Goal: Use online tool/utility: Utilize a website feature to perform a specific function

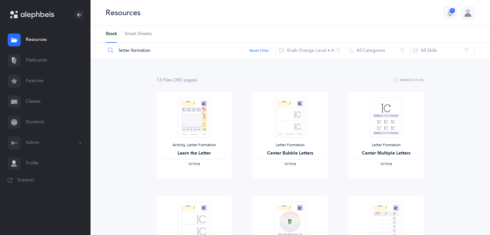
click at [193, 12] on div "Resources 5" at bounding box center [290, 13] width 400 height 26
drag, startPoint x: 171, startPoint y: 51, endPoint x: 123, endPoint y: 51, distance: 48.6
click at [123, 51] on input "letter formation" at bounding box center [190, 50] width 171 height 15
drag, startPoint x: 162, startPoint y: 53, endPoint x: 100, endPoint y: 52, distance: 62.2
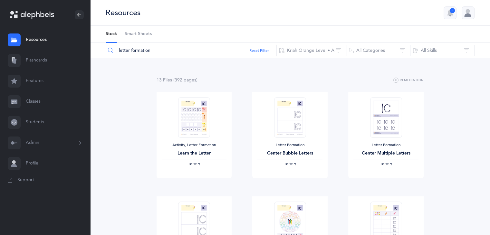
click at [100, 52] on div "letter formation Reset Filter Kriah Orange Level • A Kriah Purple Level Kriah P…" at bounding box center [290, 50] width 400 height 15
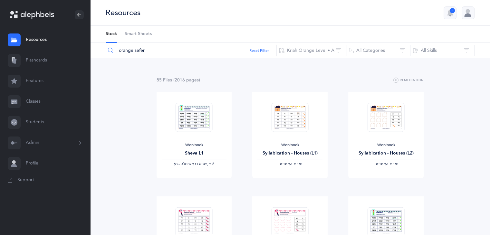
type input "orange sefer"
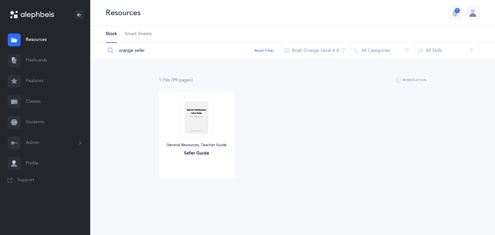
click at [41, 57] on link "Flashcards" at bounding box center [45, 60] width 90 height 21
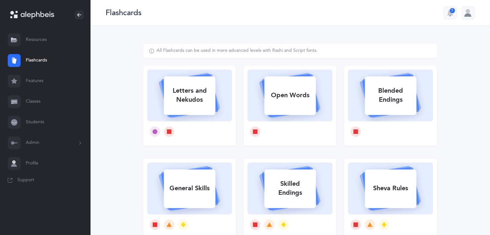
click at [212, 87] on div "Letters and Nekudos" at bounding box center [190, 95] width 52 height 26
select select "27"
select select "single"
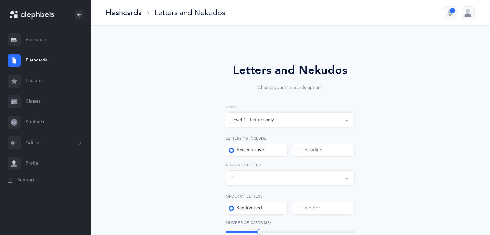
click at [316, 117] on div "Level 1 - Letters only" at bounding box center [290, 120] width 118 height 11
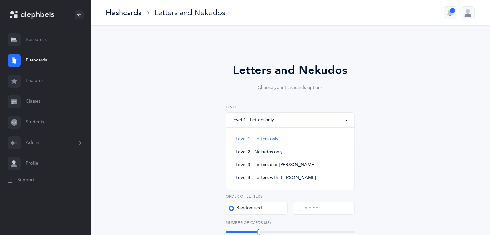
click at [412, 159] on div "Letters and Nekudos Choose your Flashcards options Level 1 - Letters only Level…" at bounding box center [290, 236] width 294 height 384
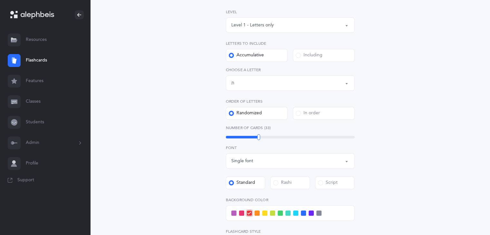
scroll to position [94, 0]
click at [345, 84] on button "Letters up until: ת" at bounding box center [290, 83] width 129 height 15
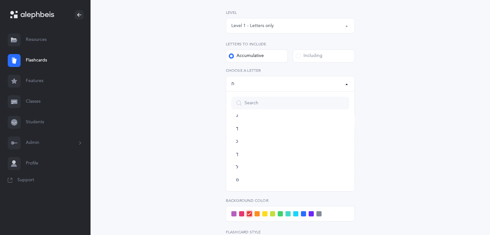
scroll to position [130, 0]
click at [240, 148] on link "ךּ" at bounding box center [290, 150] width 118 height 13
select select "83"
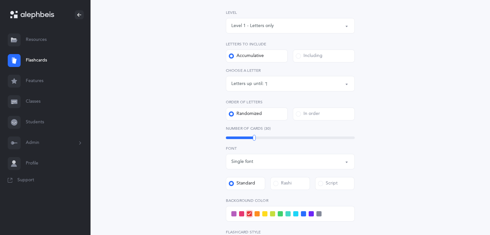
click at [263, 214] on span at bounding box center [264, 213] width 5 height 5
click at [0, 0] on input "checkbox" at bounding box center [0, 0] width 0 height 0
click at [279, 216] on div at bounding box center [290, 213] width 129 height 15
click at [280, 215] on span at bounding box center [280, 213] width 5 height 5
click at [0, 0] on input "checkbox" at bounding box center [0, 0] width 0 height 0
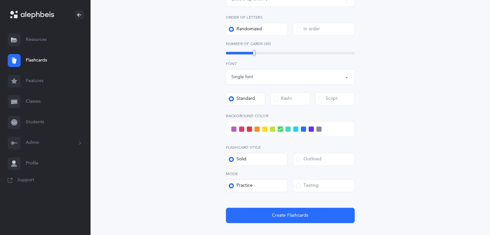
scroll to position [177, 0]
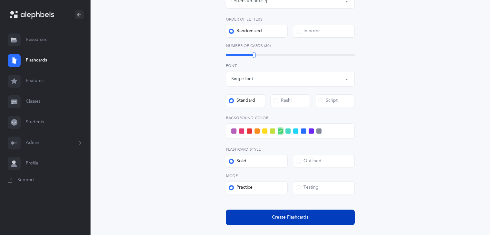
click at [305, 220] on span "Create Flashcards" at bounding box center [290, 217] width 36 height 7
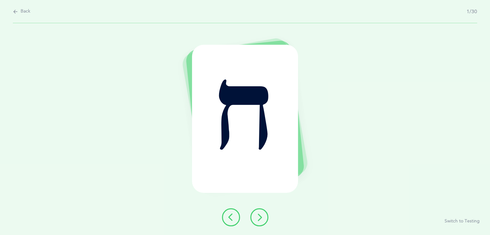
scroll to position [0, 0]
click at [267, 223] on button at bounding box center [262, 217] width 18 height 18
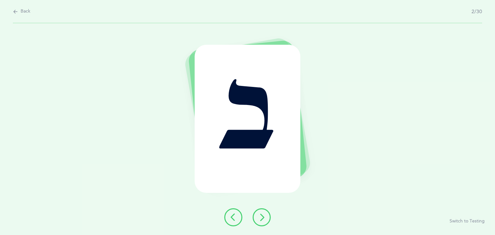
click at [265, 222] on button at bounding box center [262, 217] width 18 height 18
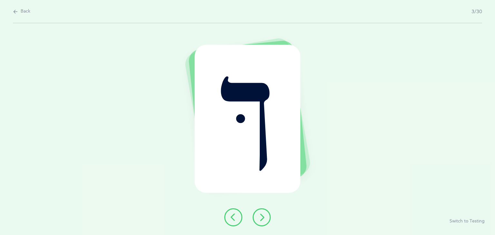
click at [265, 222] on button at bounding box center [262, 217] width 18 height 18
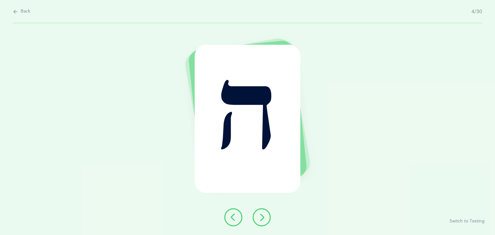
click at [265, 222] on button at bounding box center [262, 217] width 18 height 18
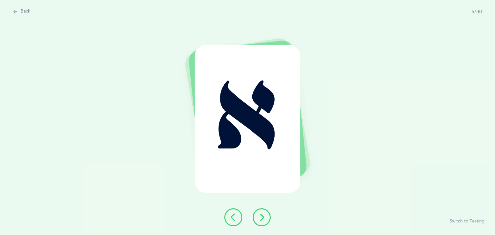
click at [265, 222] on button at bounding box center [262, 217] width 18 height 18
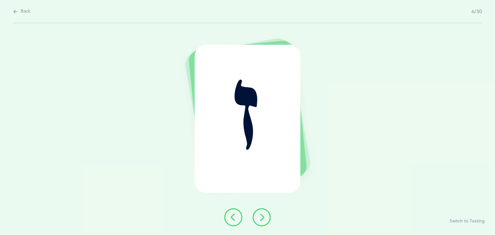
click at [265, 222] on button at bounding box center [262, 217] width 18 height 18
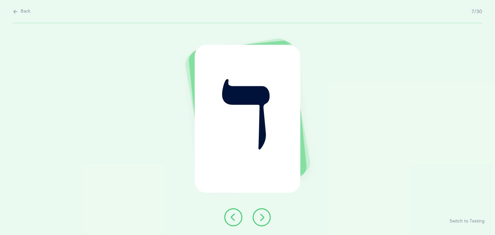
click at [265, 222] on button at bounding box center [262, 217] width 18 height 18
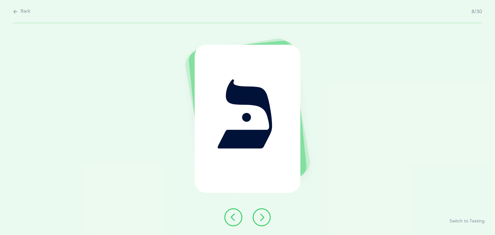
click at [265, 222] on button at bounding box center [262, 217] width 18 height 18
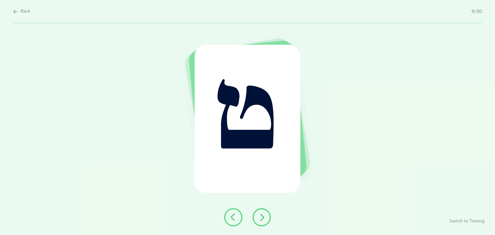
click at [265, 222] on button at bounding box center [262, 217] width 18 height 18
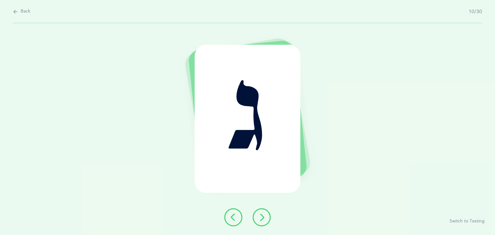
click at [265, 222] on button at bounding box center [262, 217] width 18 height 18
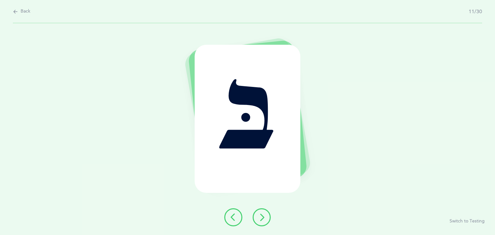
click at [265, 222] on button at bounding box center [262, 217] width 18 height 18
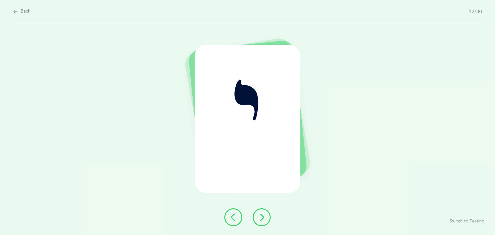
click at [265, 222] on button at bounding box center [262, 217] width 18 height 18
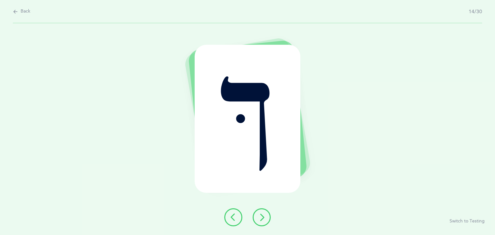
click at [265, 222] on button at bounding box center [262, 217] width 18 height 18
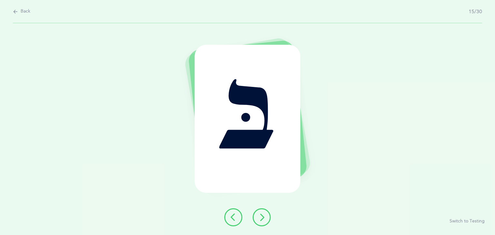
click at [265, 222] on button at bounding box center [262, 217] width 18 height 18
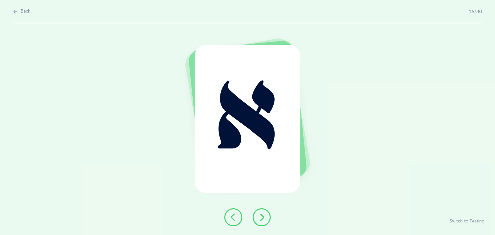
click at [265, 222] on button at bounding box center [262, 217] width 18 height 18
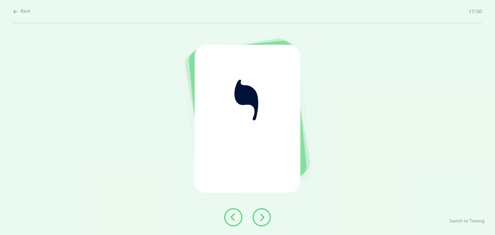
click at [265, 222] on button at bounding box center [262, 217] width 18 height 18
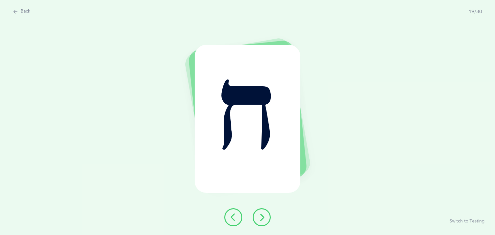
click at [265, 222] on button at bounding box center [262, 217] width 18 height 18
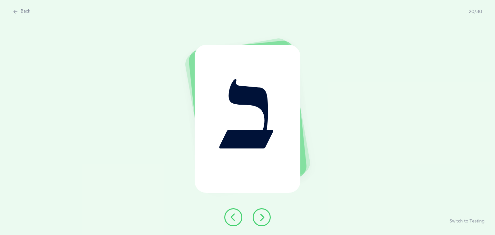
click at [265, 222] on button at bounding box center [262, 217] width 18 height 18
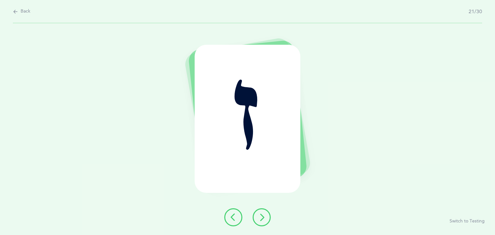
click at [265, 222] on button at bounding box center [262, 217] width 18 height 18
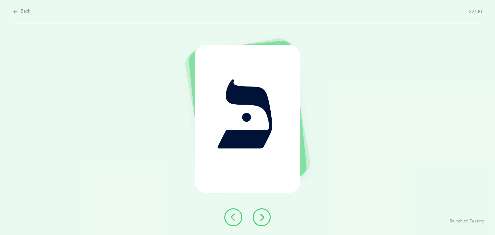
click at [265, 222] on button at bounding box center [262, 217] width 18 height 18
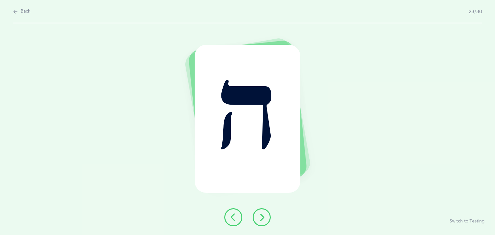
click at [265, 222] on button at bounding box center [262, 217] width 18 height 18
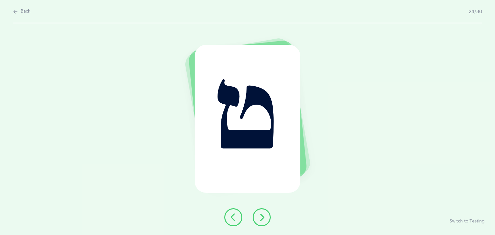
click at [265, 222] on button at bounding box center [262, 217] width 18 height 18
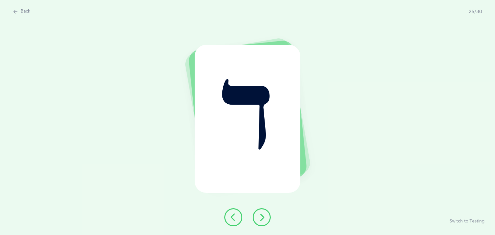
click at [265, 222] on button at bounding box center [262, 217] width 18 height 18
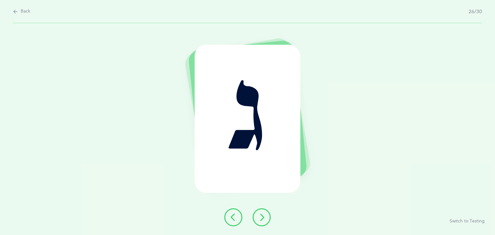
click at [265, 222] on button at bounding box center [262, 217] width 18 height 18
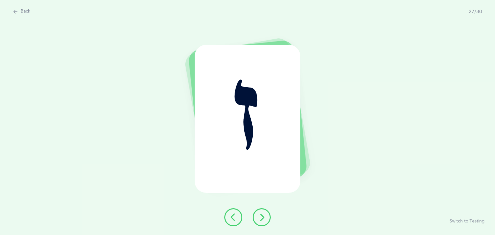
click at [265, 222] on button at bounding box center [262, 217] width 18 height 18
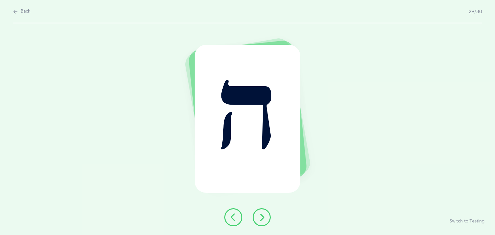
click at [265, 222] on button at bounding box center [262, 217] width 18 height 18
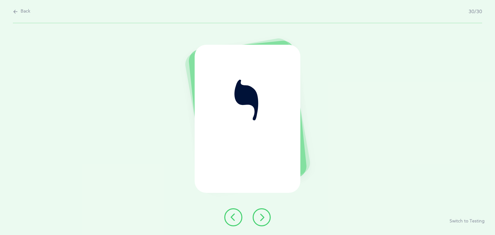
click at [265, 222] on button at bounding box center [262, 217] width 18 height 18
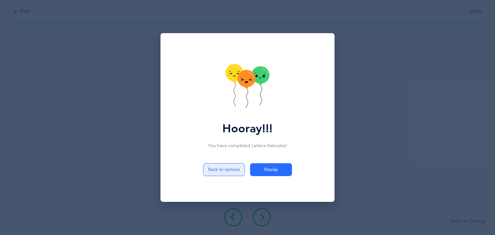
click at [224, 169] on button "Back to options" at bounding box center [224, 169] width 42 height 13
select select "83"
select select "single"
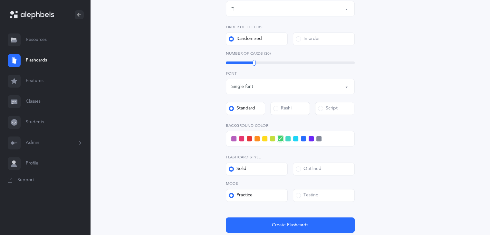
scroll to position [171, 0]
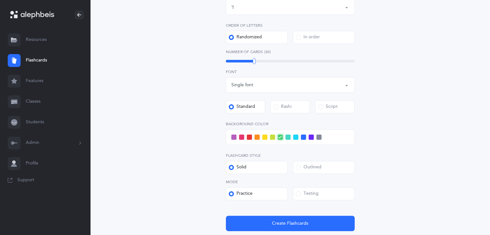
click at [300, 194] on span at bounding box center [298, 193] width 5 height 5
click at [0, 0] on input "Testing" at bounding box center [0, 0] width 0 height 0
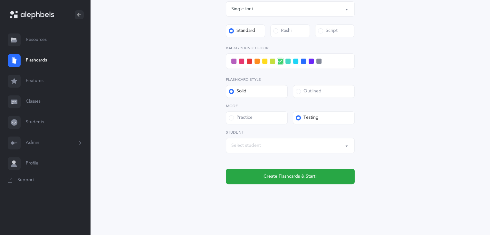
scroll to position [248, 0]
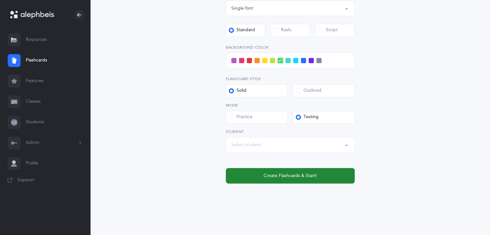
click at [325, 179] on button "Create Flashcards & Start!" at bounding box center [290, 175] width 129 height 15
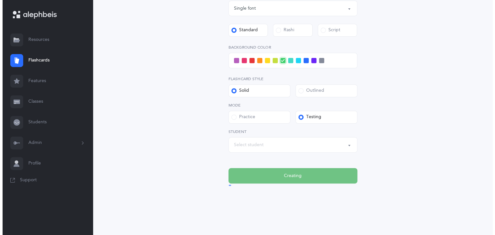
scroll to position [0, 0]
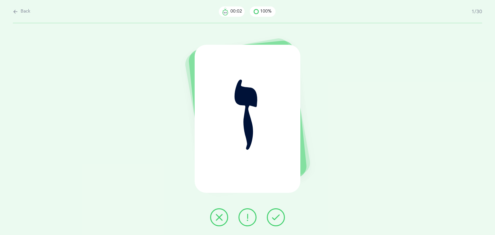
click at [269, 221] on button at bounding box center [276, 217] width 18 height 18
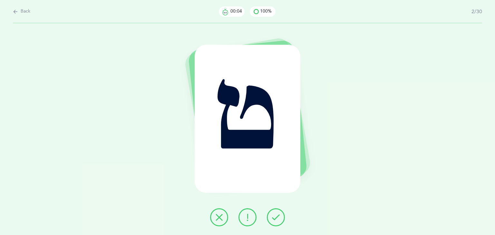
click at [274, 219] on icon at bounding box center [276, 218] width 8 height 8
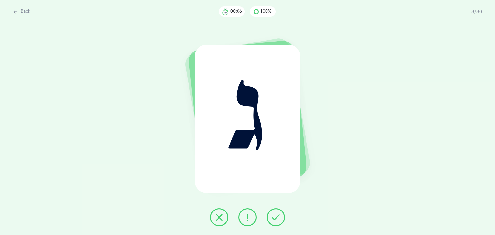
click at [274, 219] on icon at bounding box center [276, 218] width 8 height 8
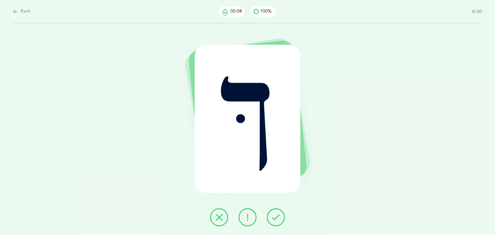
click at [274, 219] on icon at bounding box center [276, 218] width 8 height 8
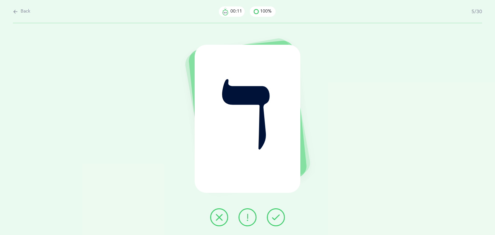
click at [274, 219] on icon at bounding box center [276, 218] width 8 height 8
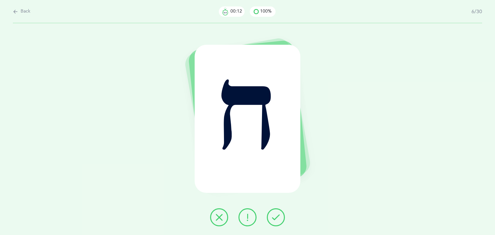
click at [274, 219] on icon at bounding box center [276, 218] width 8 height 8
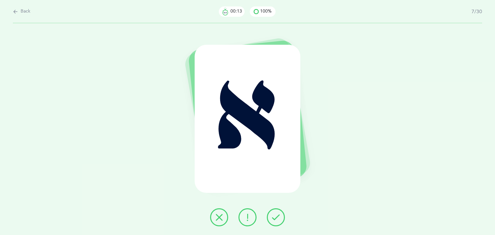
click at [274, 219] on icon at bounding box center [276, 218] width 8 height 8
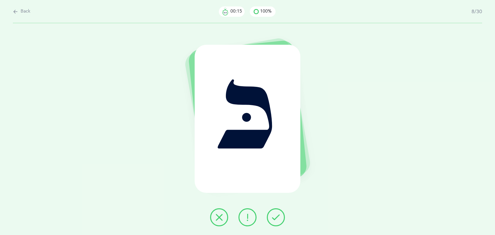
click at [274, 219] on icon at bounding box center [276, 218] width 8 height 8
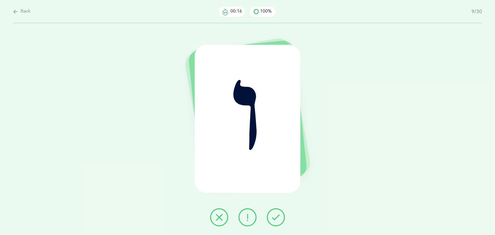
click at [274, 219] on icon at bounding box center [276, 218] width 8 height 8
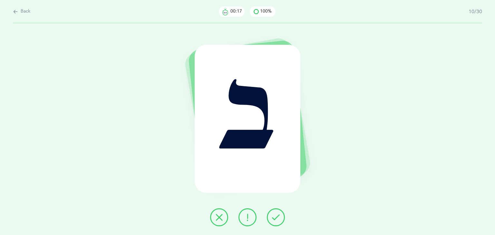
click at [274, 219] on icon at bounding box center [276, 218] width 8 height 8
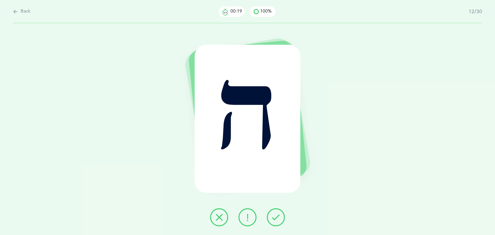
click at [274, 219] on icon at bounding box center [276, 218] width 8 height 8
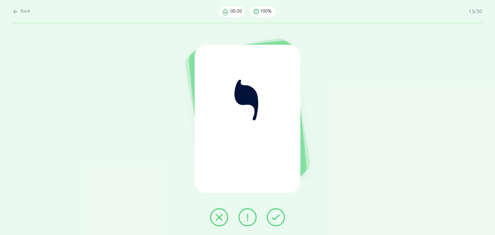
click at [274, 219] on icon at bounding box center [276, 218] width 8 height 8
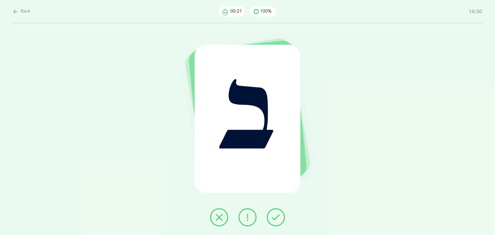
click at [274, 219] on icon at bounding box center [276, 218] width 8 height 8
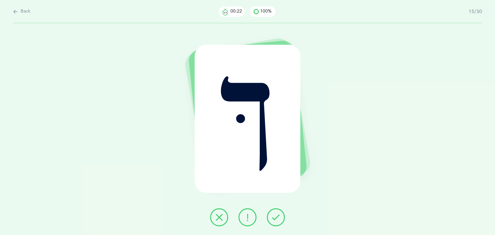
click at [274, 219] on icon at bounding box center [276, 218] width 8 height 8
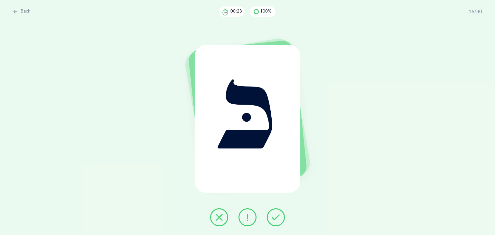
click at [274, 219] on icon at bounding box center [276, 218] width 8 height 8
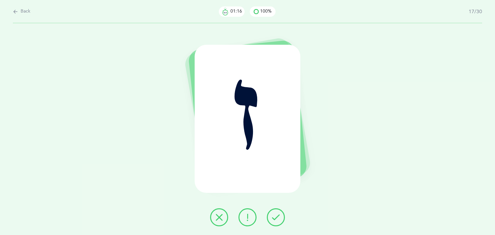
click at [274, 219] on icon at bounding box center [276, 218] width 8 height 8
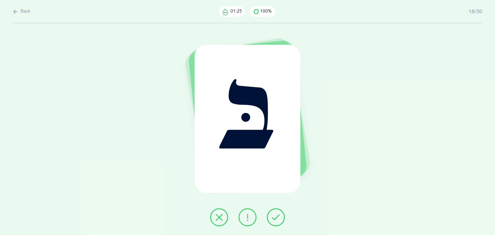
click at [274, 219] on icon at bounding box center [276, 218] width 8 height 8
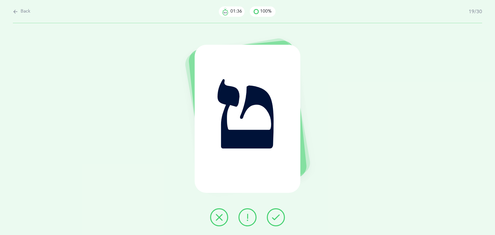
click at [274, 219] on icon at bounding box center [276, 218] width 8 height 8
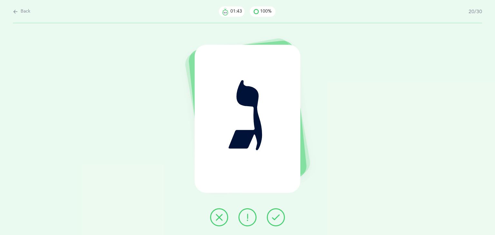
click at [274, 219] on icon at bounding box center [276, 218] width 8 height 8
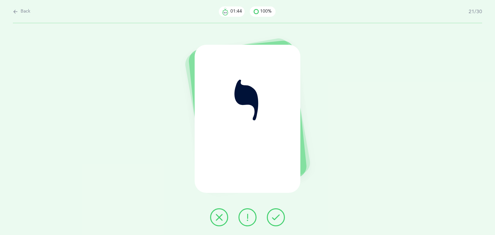
click at [274, 219] on icon at bounding box center [276, 218] width 8 height 8
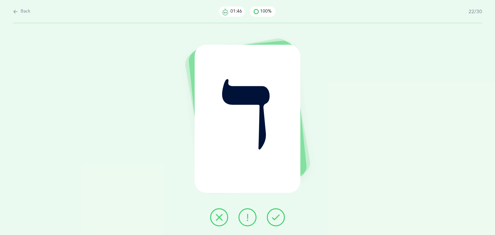
click at [274, 219] on icon at bounding box center [276, 218] width 8 height 8
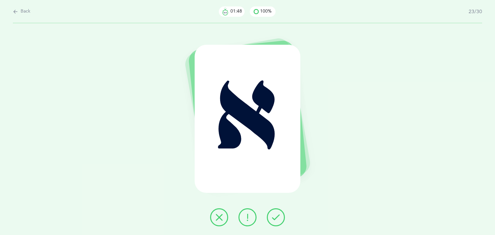
click at [274, 219] on icon at bounding box center [276, 218] width 8 height 8
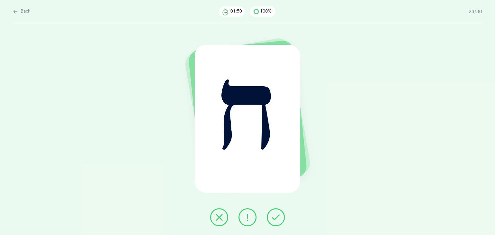
click at [274, 219] on icon at bounding box center [276, 218] width 8 height 8
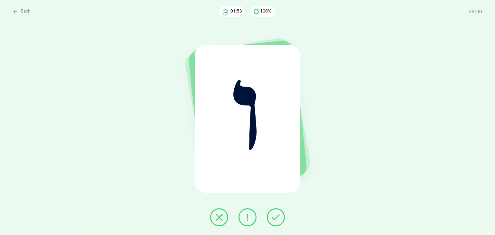
click at [274, 219] on icon at bounding box center [276, 218] width 8 height 8
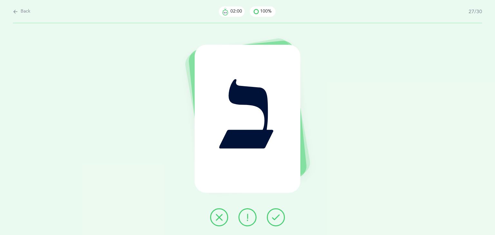
click at [272, 219] on icon at bounding box center [276, 218] width 8 height 8
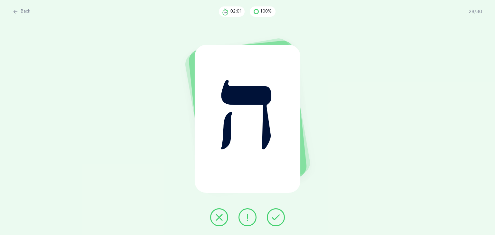
click at [272, 219] on icon at bounding box center [276, 218] width 8 height 8
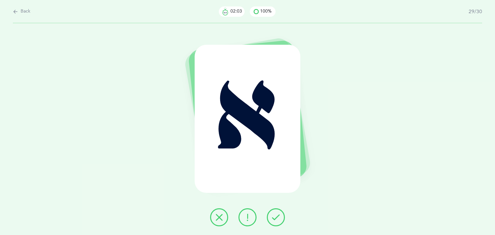
click at [272, 219] on icon at bounding box center [276, 218] width 8 height 8
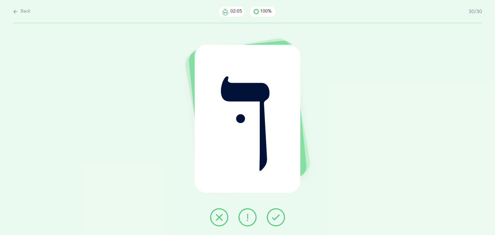
click at [272, 219] on icon at bounding box center [276, 218] width 8 height 8
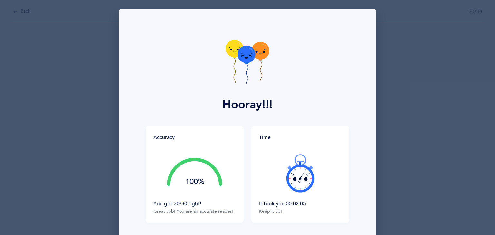
click at [294, 219] on div "Time It took you 00:02:05 Keep it up!" at bounding box center [300, 174] width 98 height 97
click at [276, 218] on div "Time It took you 00:02:05 Keep it up!" at bounding box center [300, 174] width 98 height 97
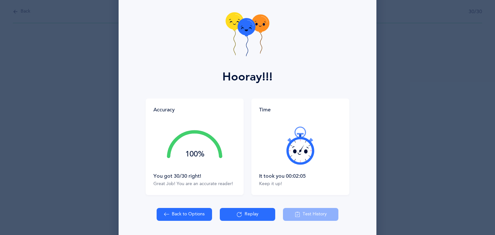
scroll to position [45, 0]
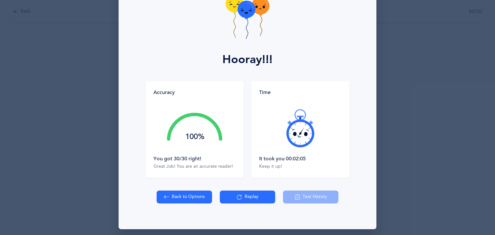
click at [232, 195] on button "Replay" at bounding box center [247, 197] width 55 height 13
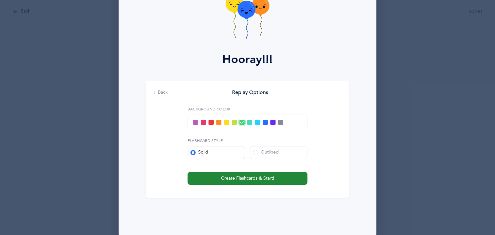
click at [264, 178] on span "Create Flashcards & Start!" at bounding box center [247, 178] width 53 height 7
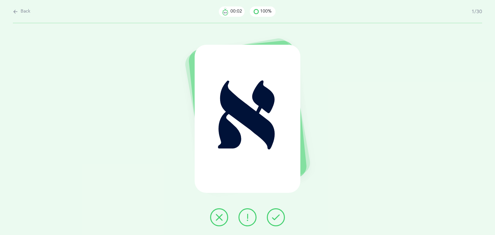
click at [314, 205] on div "א" at bounding box center [247, 129] width 495 height 212
click at [272, 215] on icon at bounding box center [276, 218] width 8 height 8
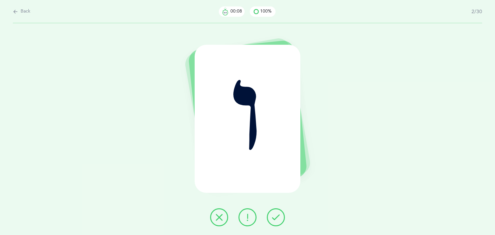
click at [273, 215] on icon at bounding box center [276, 218] width 8 height 8
click at [274, 217] on icon at bounding box center [276, 218] width 8 height 8
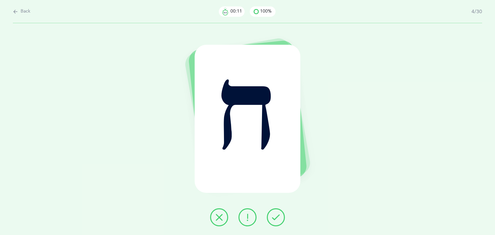
click at [274, 218] on icon at bounding box center [276, 218] width 8 height 8
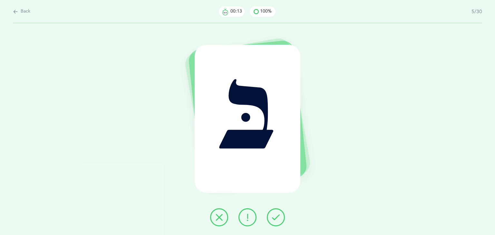
click at [276, 219] on icon at bounding box center [276, 218] width 8 height 8
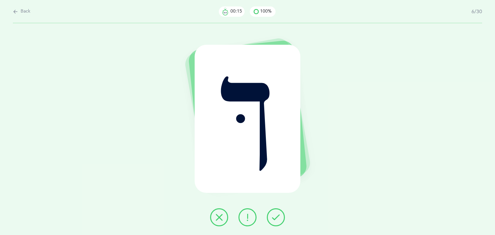
click at [276, 219] on icon at bounding box center [276, 218] width 8 height 8
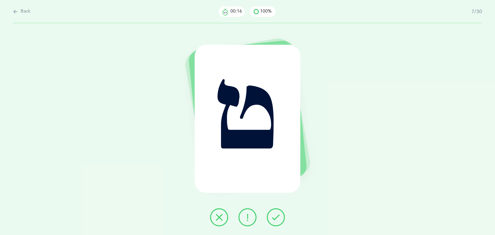
click at [277, 220] on icon at bounding box center [276, 218] width 8 height 8
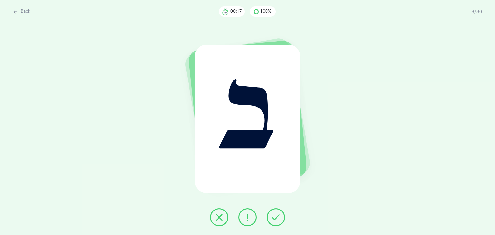
click at [277, 220] on icon at bounding box center [276, 218] width 8 height 8
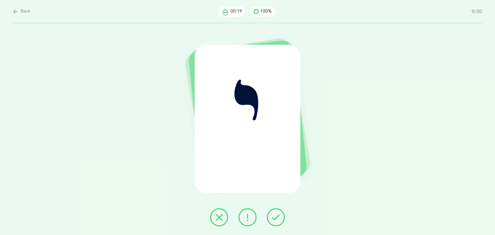
click at [277, 220] on icon at bounding box center [276, 218] width 8 height 8
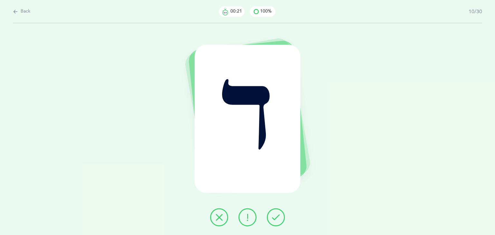
click at [277, 220] on icon at bounding box center [276, 218] width 8 height 8
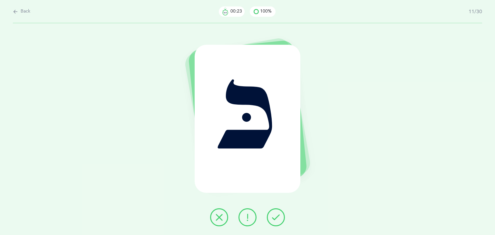
click at [277, 220] on icon at bounding box center [276, 218] width 8 height 8
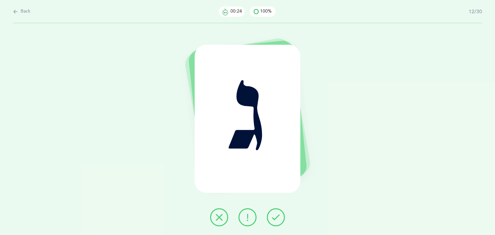
click at [277, 220] on icon at bounding box center [276, 218] width 8 height 8
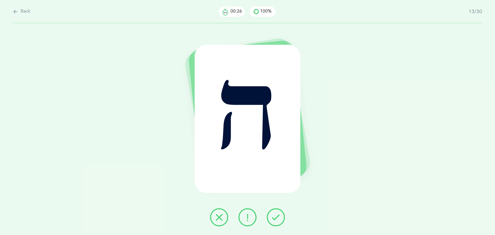
click at [277, 220] on icon at bounding box center [276, 218] width 8 height 8
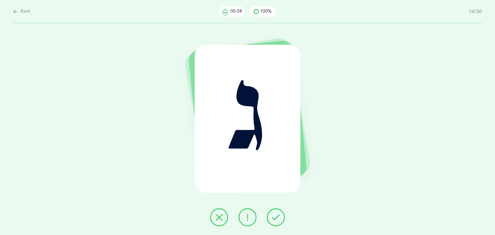
click at [277, 220] on icon at bounding box center [276, 218] width 8 height 8
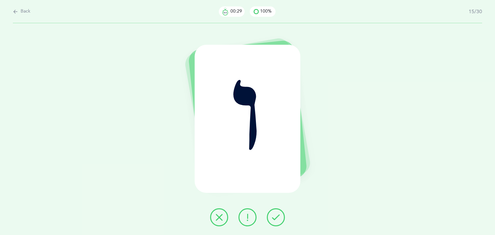
click at [277, 220] on icon at bounding box center [276, 218] width 8 height 8
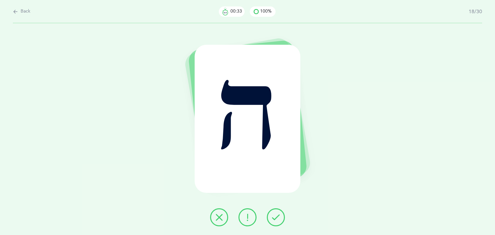
click at [277, 220] on icon at bounding box center [276, 218] width 8 height 8
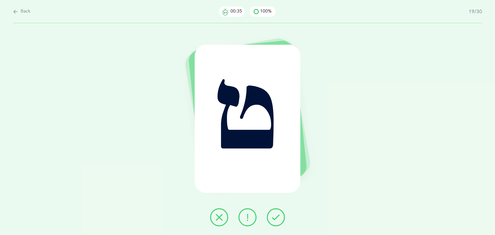
click at [277, 220] on icon at bounding box center [276, 218] width 8 height 8
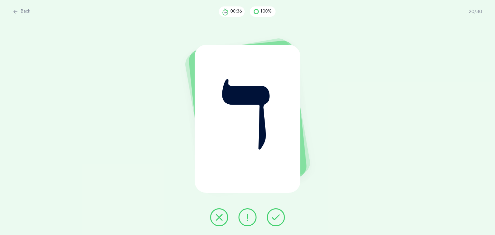
click at [277, 220] on icon at bounding box center [276, 218] width 8 height 8
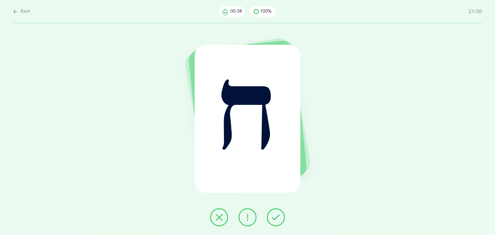
click at [277, 220] on icon at bounding box center [276, 218] width 8 height 8
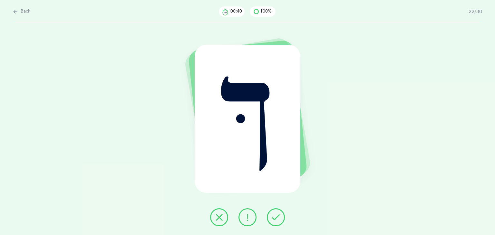
click at [277, 220] on icon at bounding box center [276, 218] width 8 height 8
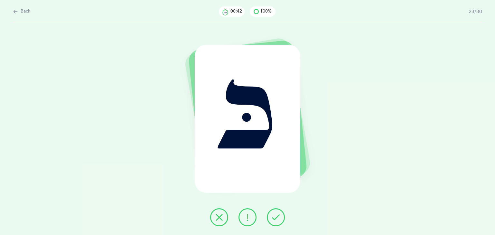
click at [277, 220] on icon at bounding box center [276, 218] width 8 height 8
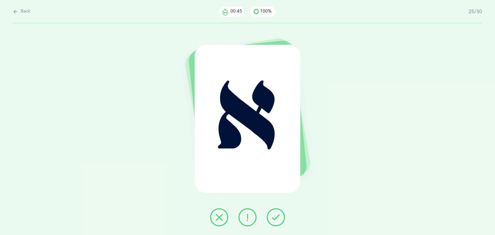
click at [277, 220] on icon at bounding box center [276, 218] width 8 height 8
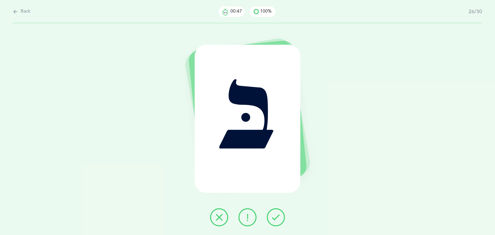
click at [277, 220] on icon at bounding box center [276, 218] width 8 height 8
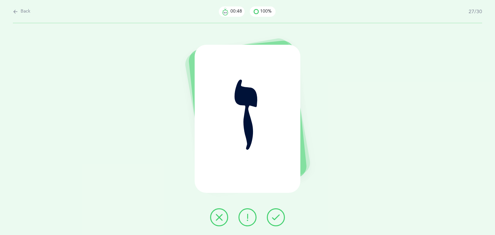
click at [277, 220] on icon at bounding box center [276, 218] width 8 height 8
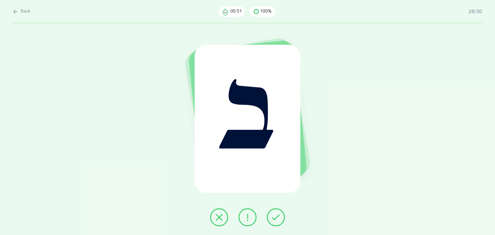
click at [277, 220] on icon at bounding box center [276, 218] width 8 height 8
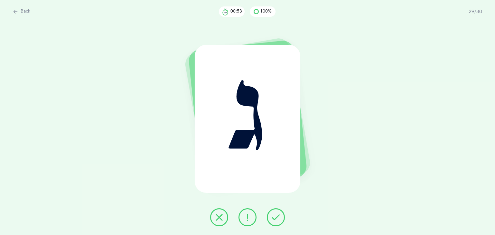
click at [277, 220] on icon at bounding box center [276, 218] width 8 height 8
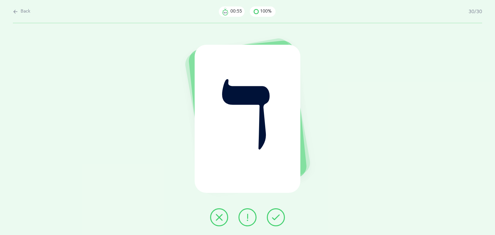
click at [277, 220] on icon at bounding box center [276, 218] width 8 height 8
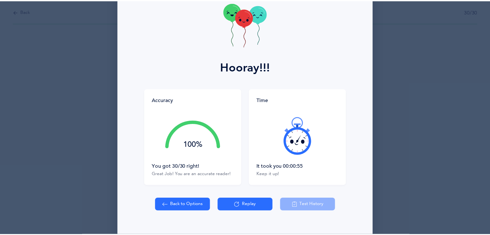
scroll to position [40, 0]
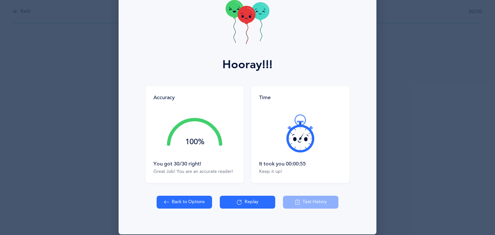
click at [184, 198] on button "Back to Options" at bounding box center [184, 202] width 55 height 13
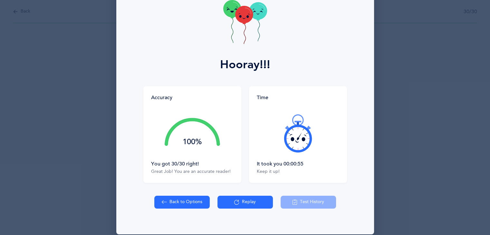
select select "83"
select select "single"
